Goal: Check status: Check status

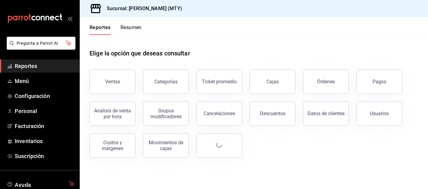
click at [131, 32] on button "Resumen" at bounding box center [130, 30] width 21 height 10
click at [125, 29] on html "Pregunta a Parrot AI Reportes Menú Configuración Personal Facturación Inventari…" at bounding box center [214, 94] width 428 height 189
click at [130, 31] on html "Pregunta a Parrot AI Reportes Menú Configuración Personal Facturación Inventari…" at bounding box center [214, 94] width 428 height 189
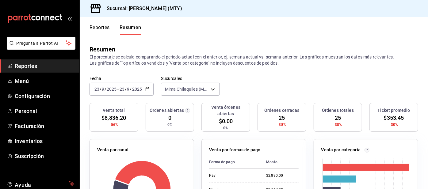
click at [100, 32] on button "Reportes" at bounding box center [99, 30] width 20 height 10
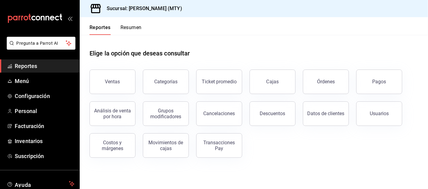
click at [373, 85] on button "Pagos" at bounding box center [379, 82] width 46 height 25
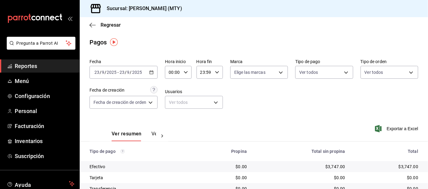
click at [319, 76] on body "Pregunta a Parrot AI Reportes Menú Configuración Personal Facturación Inventari…" at bounding box center [214, 94] width 428 height 189
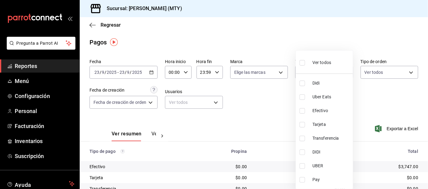
click at [298, 85] on li "Didi" at bounding box center [324, 83] width 57 height 14
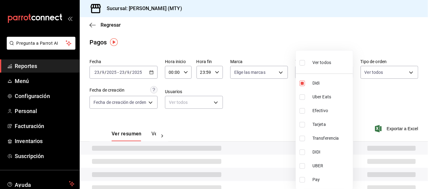
type input "ac2aad4e-3626-4df0-8b49-5bb49559922d"
checkbox input "true"
click at [303, 96] on input "checkbox" at bounding box center [302, 97] width 6 height 6
checkbox input "true"
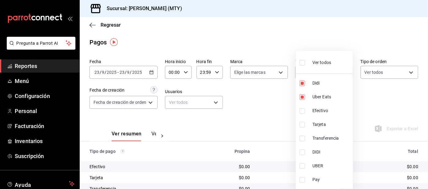
type input "ac2aad4e-3626-4df0-8b49-5bb49559922d,3386c666-a0b3-47d5-beef-c54dce93463a"
click at [304, 180] on input "checkbox" at bounding box center [302, 180] width 6 height 6
checkbox input "true"
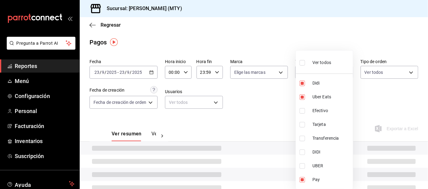
type input "ac2aad4e-3626-4df0-8b49-5bb49559922d,3386c666-a0b3-47d5-beef-c54dce93463a,f6d9e…"
click at [264, 114] on div at bounding box center [214, 94] width 428 height 189
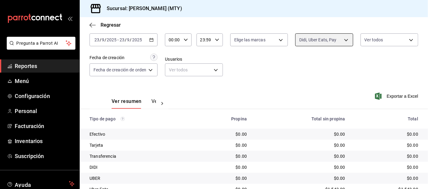
scroll to position [51, 0]
